Goal: Check status: Check status

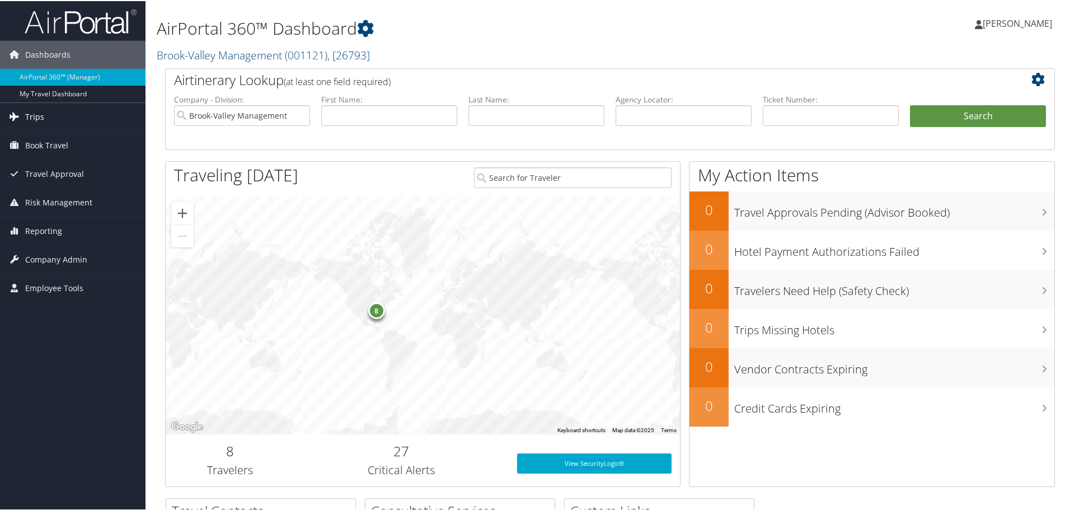
click at [54, 113] on link "Trips" at bounding box center [73, 116] width 146 height 28
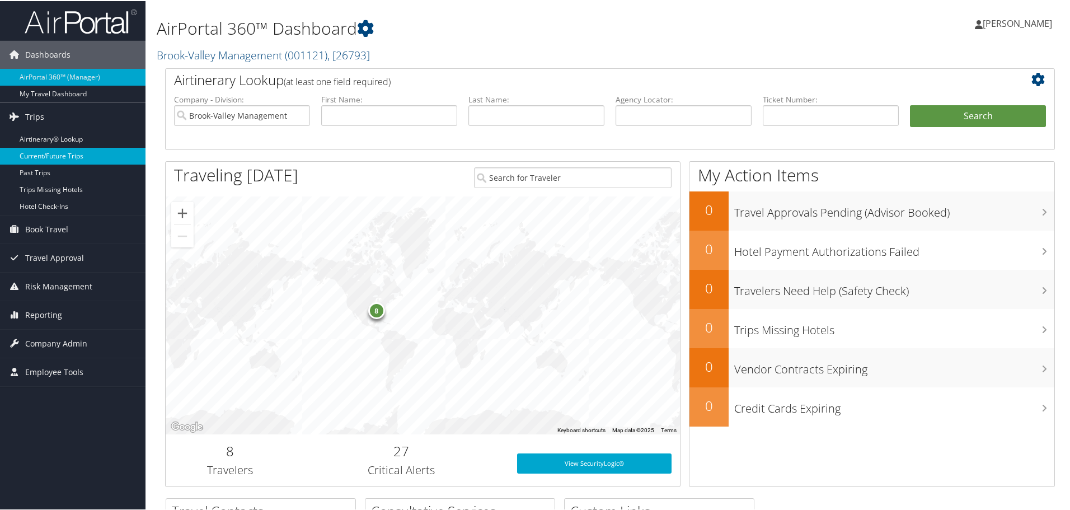
click at [55, 153] on link "Current/Future Trips" at bounding box center [73, 155] width 146 height 17
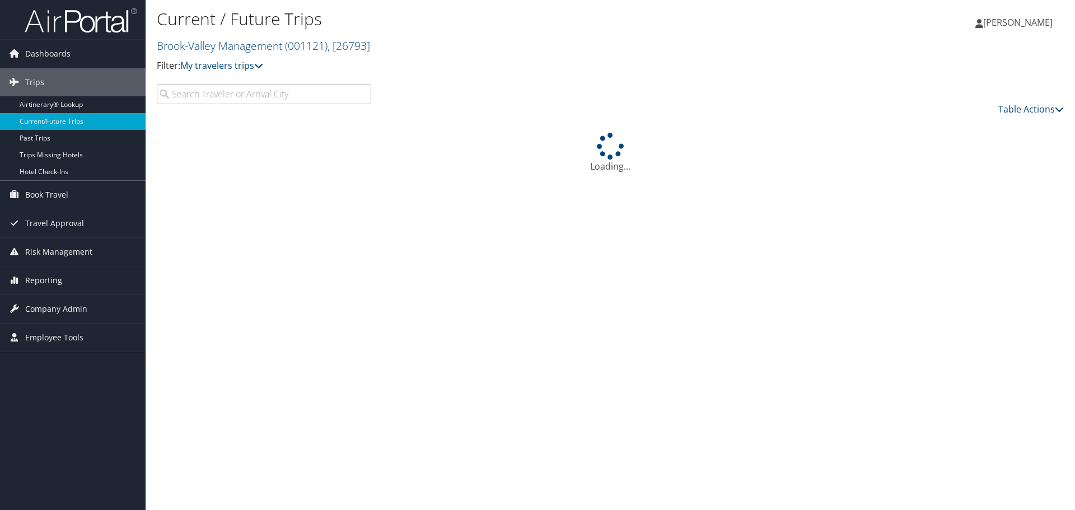
click at [284, 92] on input "search" at bounding box center [264, 94] width 214 height 20
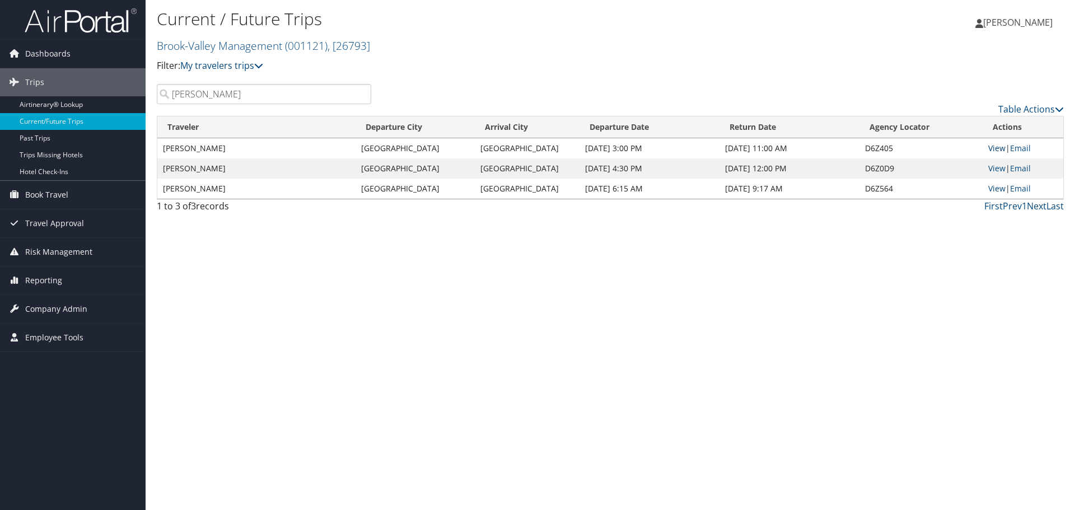
type input "[PERSON_NAME]"
click at [1002, 153] on link "View" at bounding box center [996, 148] width 17 height 11
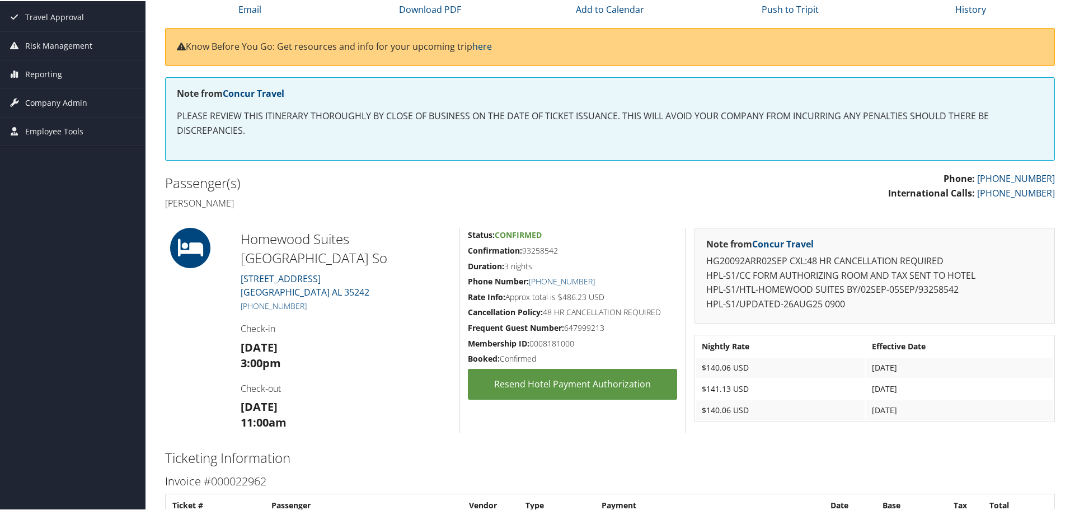
scroll to position [168, 0]
